Goal: Information Seeking & Learning: Find specific fact

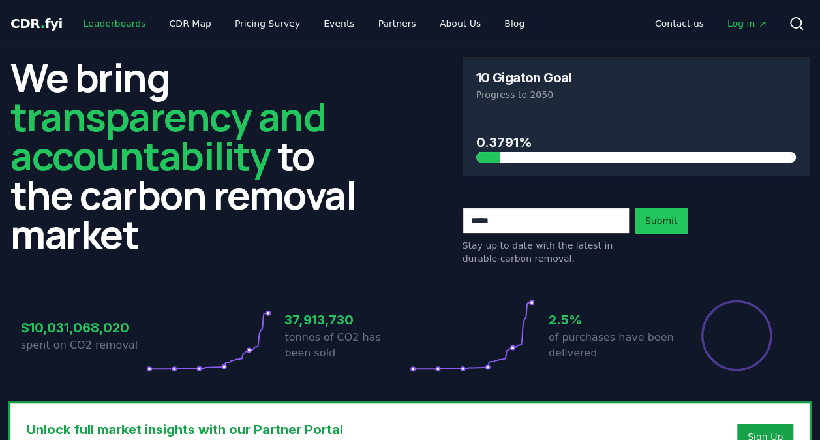
click at [110, 34] on link "Leaderboards" at bounding box center [114, 23] width 83 height 23
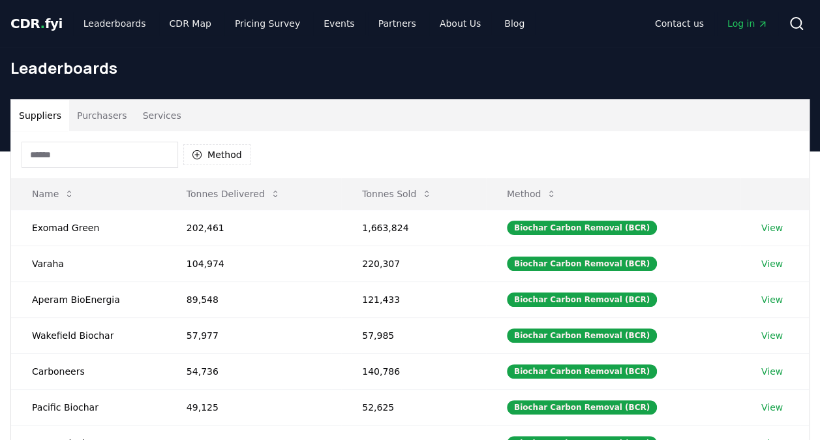
click at [111, 113] on button "Purchasers" at bounding box center [102, 115] width 66 height 31
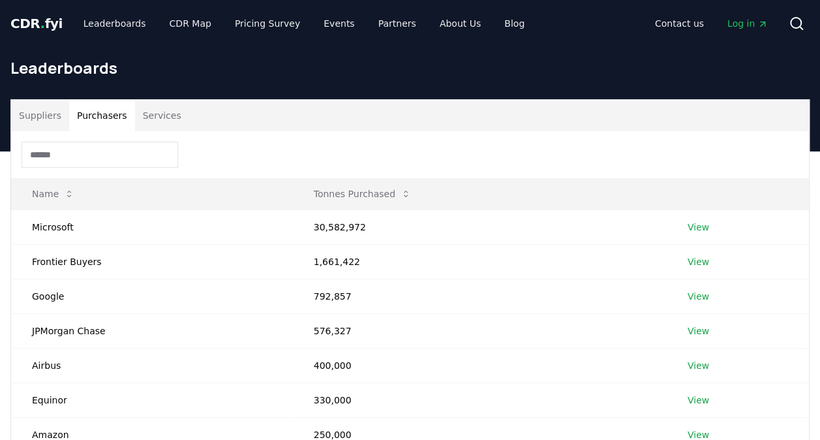
click at [105, 146] on input at bounding box center [100, 155] width 157 height 26
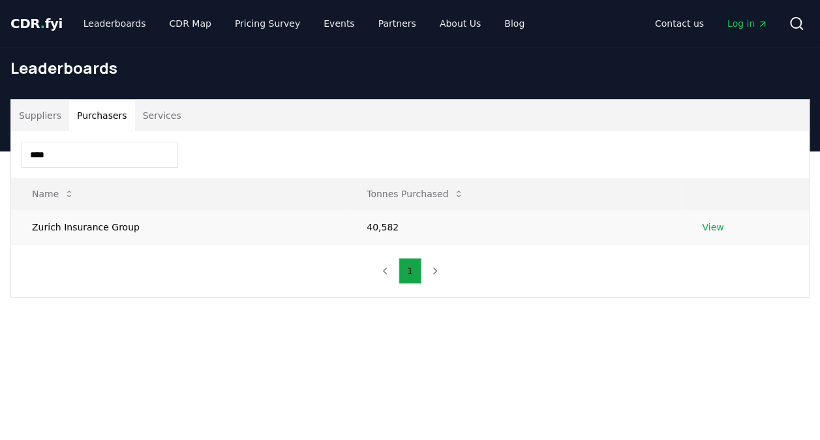
type input "****"
click at [95, 237] on td "Zurich Insurance Group" at bounding box center [178, 226] width 335 height 35
click at [708, 235] on td "View" at bounding box center [745, 226] width 128 height 35
click at [706, 232] on link "View" at bounding box center [713, 226] width 22 height 13
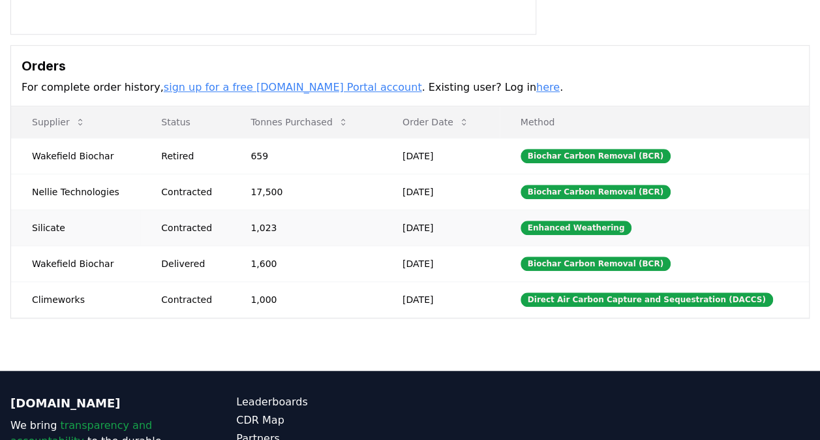
scroll to position [343, 0]
